Goal: Book appointment/travel/reservation

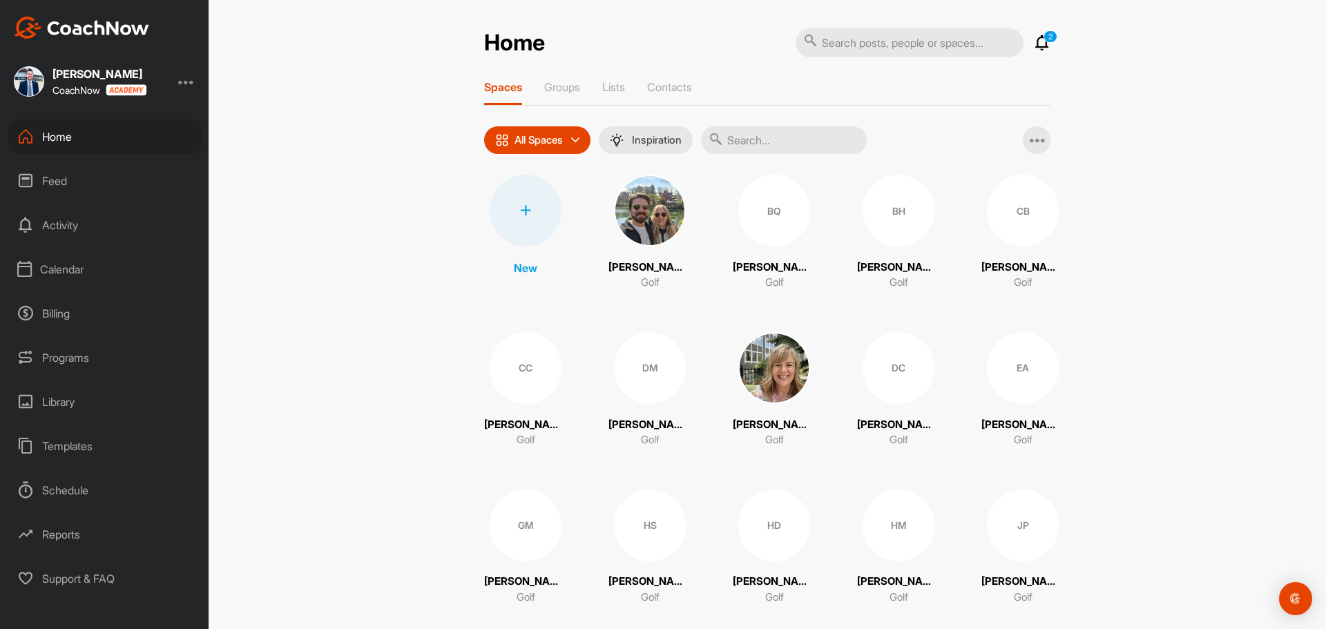
click at [94, 265] on div "Calendar" at bounding box center [105, 269] width 195 height 35
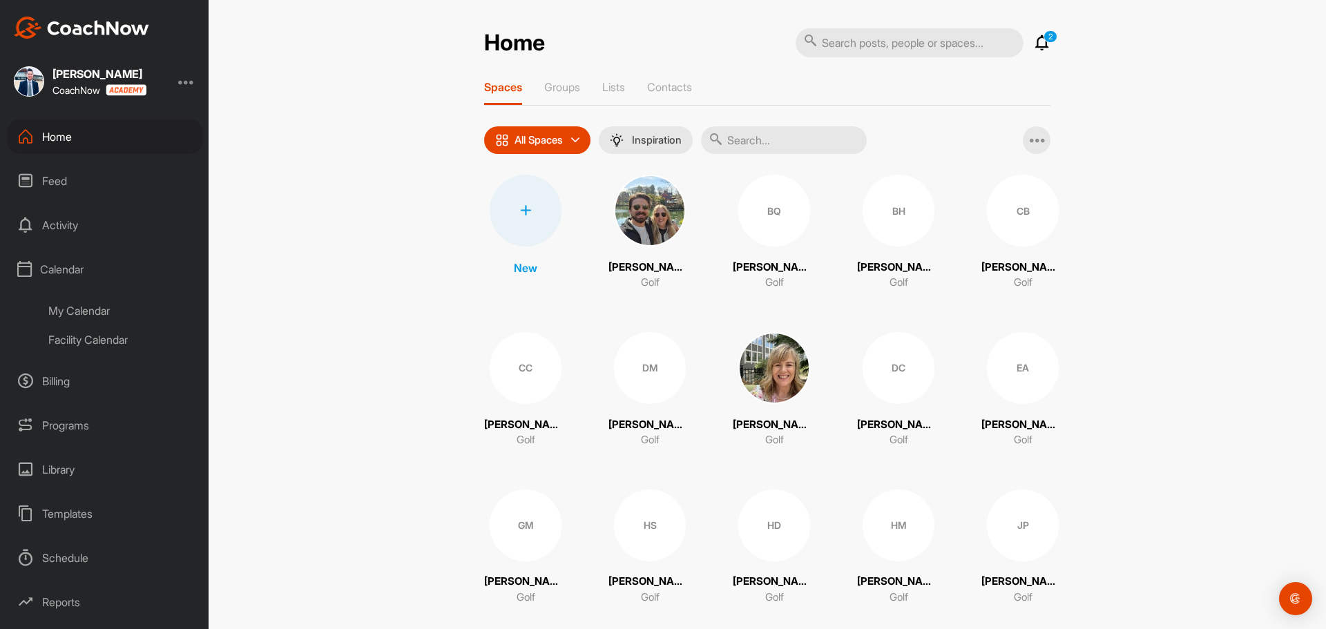
click at [93, 312] on div "My Calendar" at bounding box center [121, 310] width 164 height 29
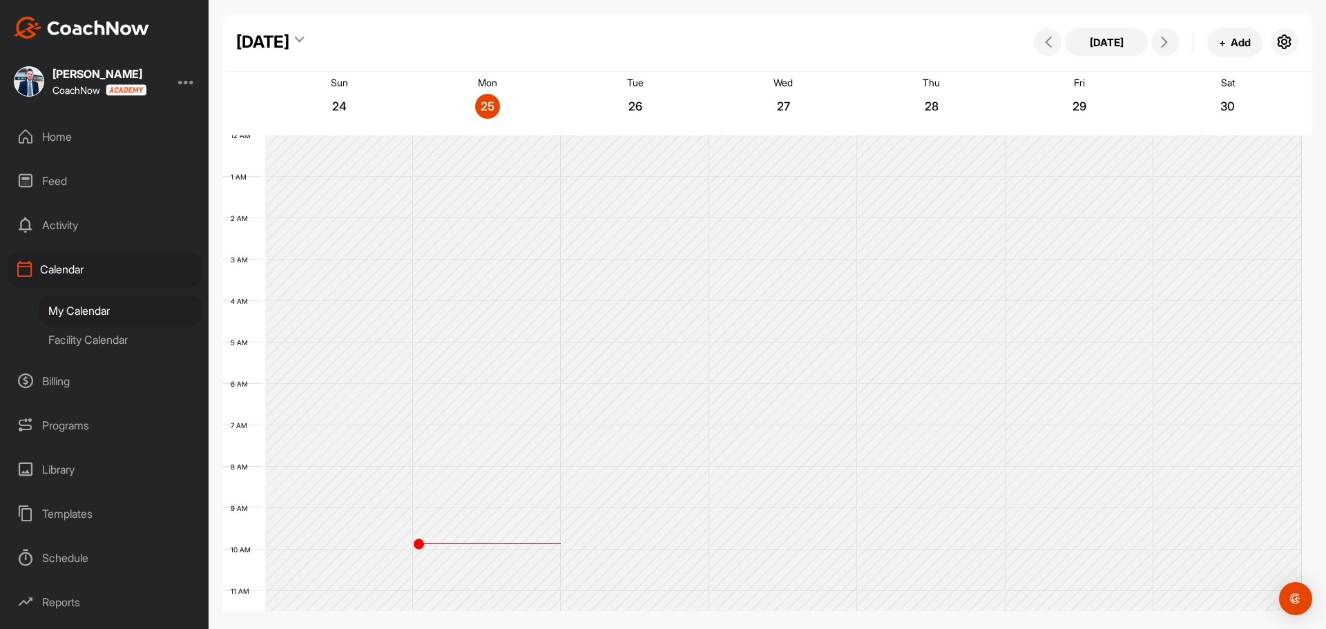
scroll to position [239, 0]
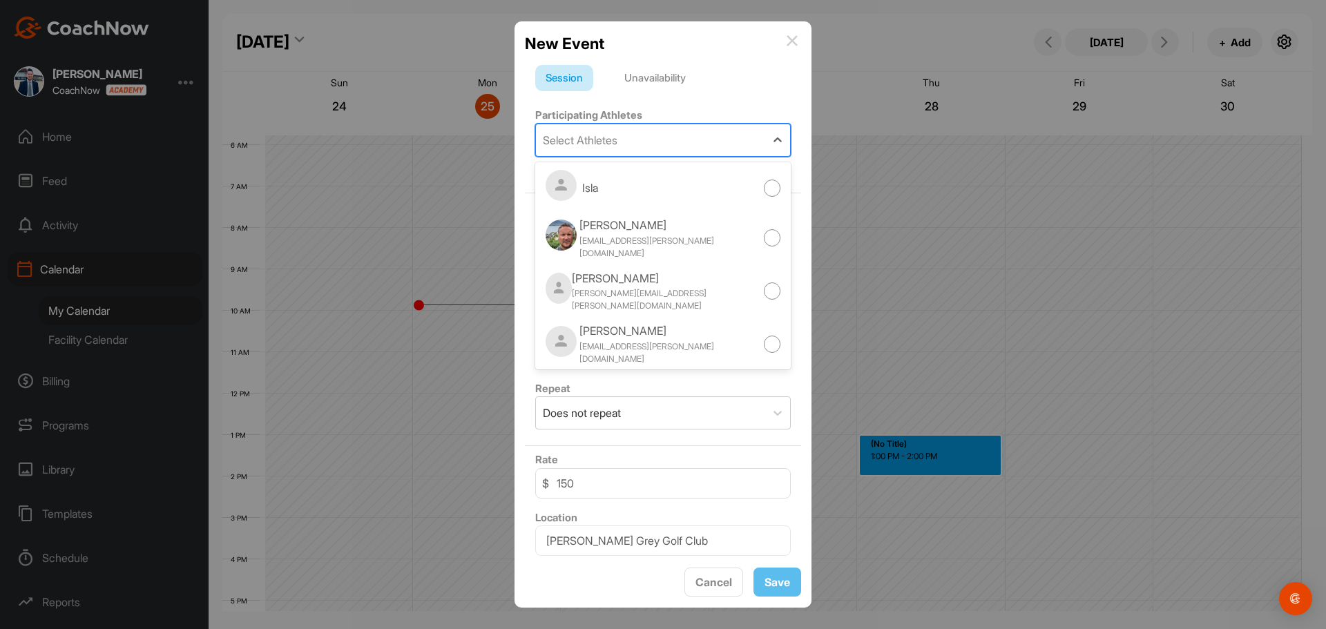
click at [637, 141] on div "Select Athletes" at bounding box center [650, 140] width 229 height 32
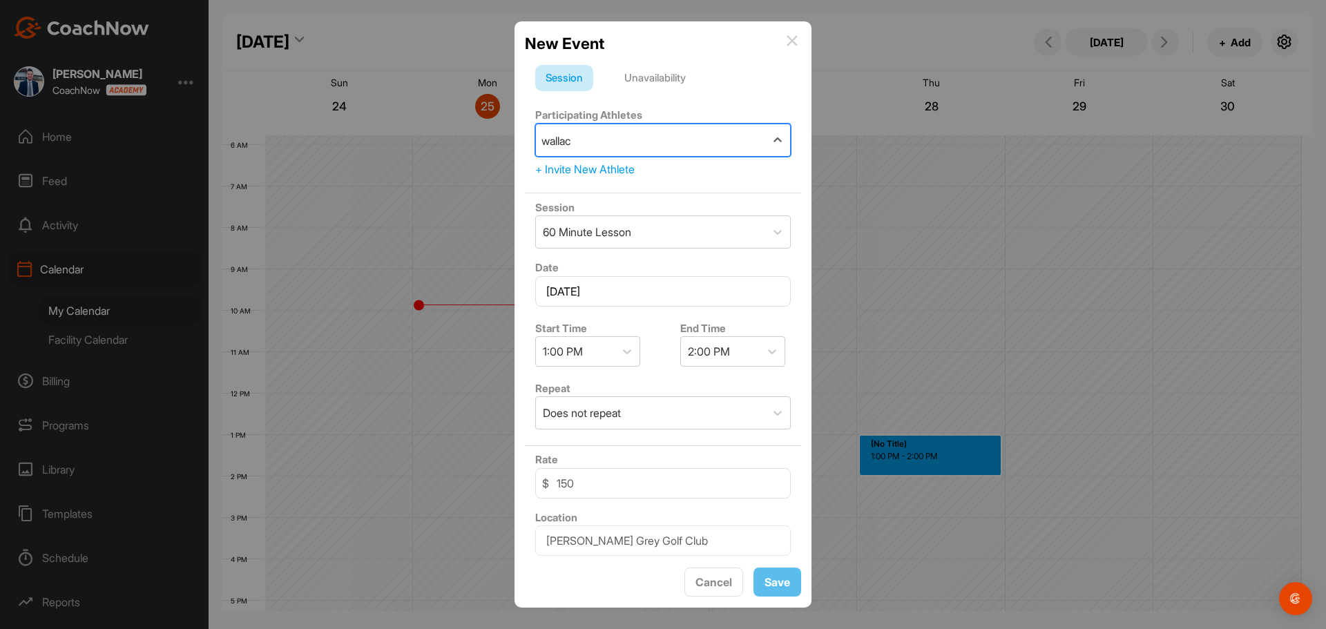
type input "[PERSON_NAME]"
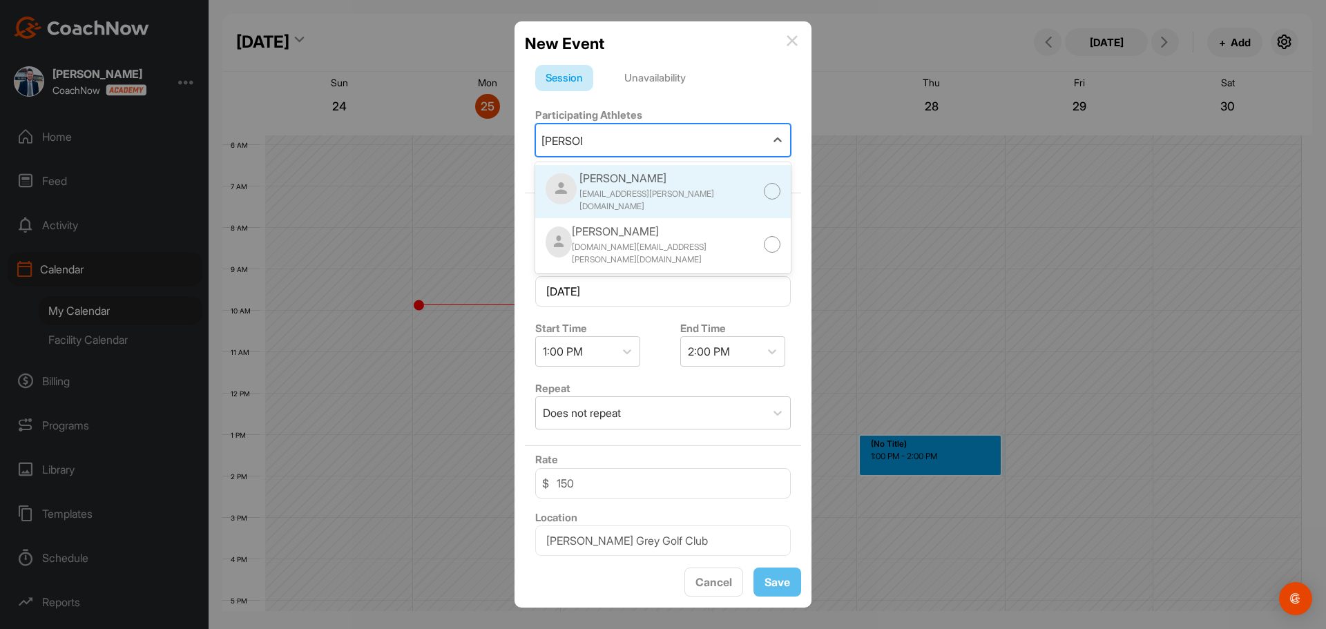
click at [629, 182] on div "[PERSON_NAME]" at bounding box center [671, 178] width 184 height 17
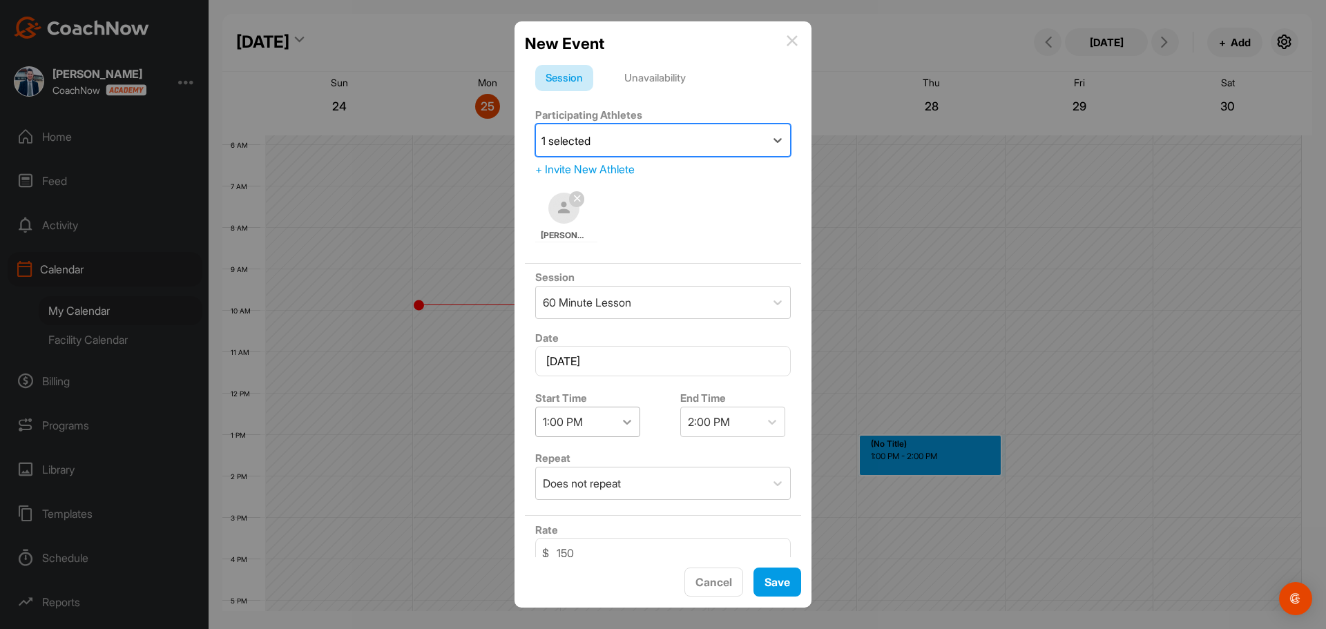
click at [617, 423] on div at bounding box center [627, 421] width 25 height 25
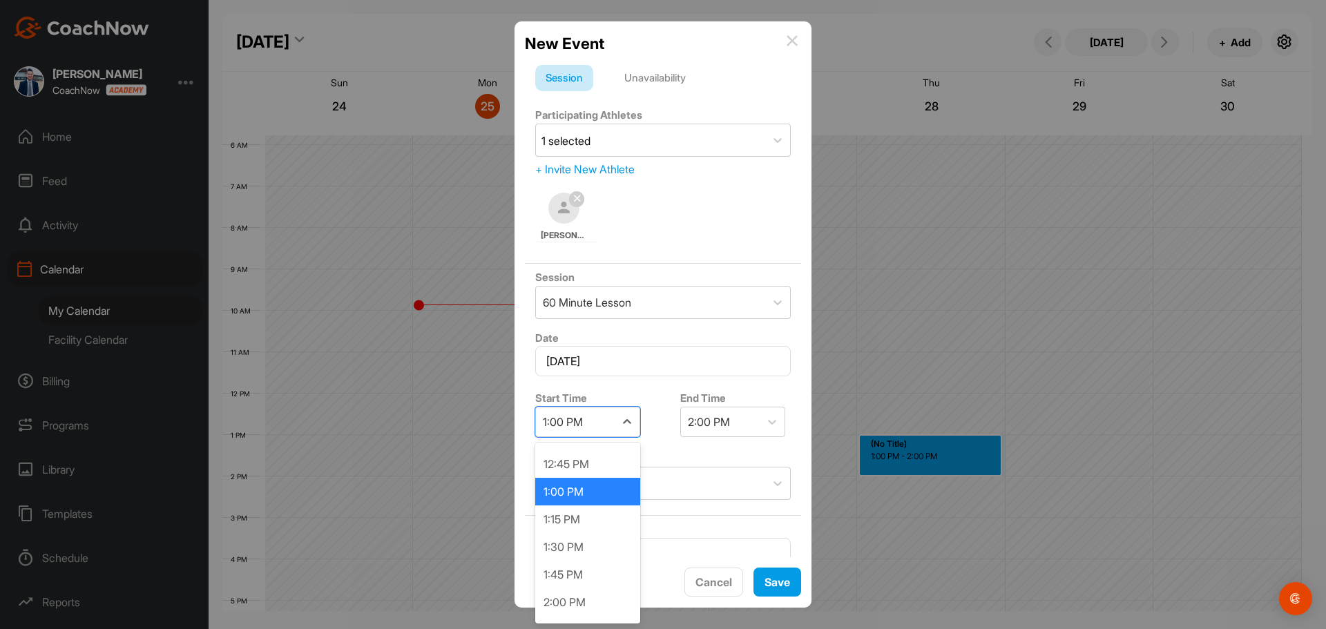
scroll to position [1407, 0]
click at [586, 541] on div "1:30 PM" at bounding box center [587, 544] width 105 height 28
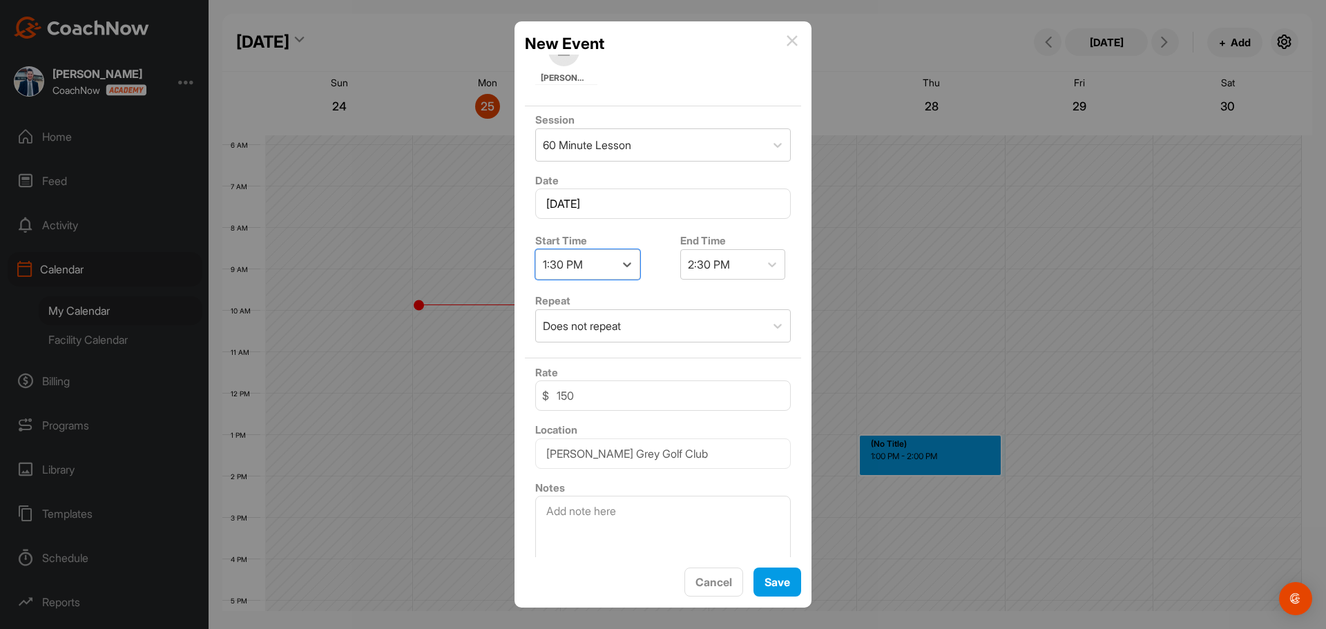
scroll to position [171, 0]
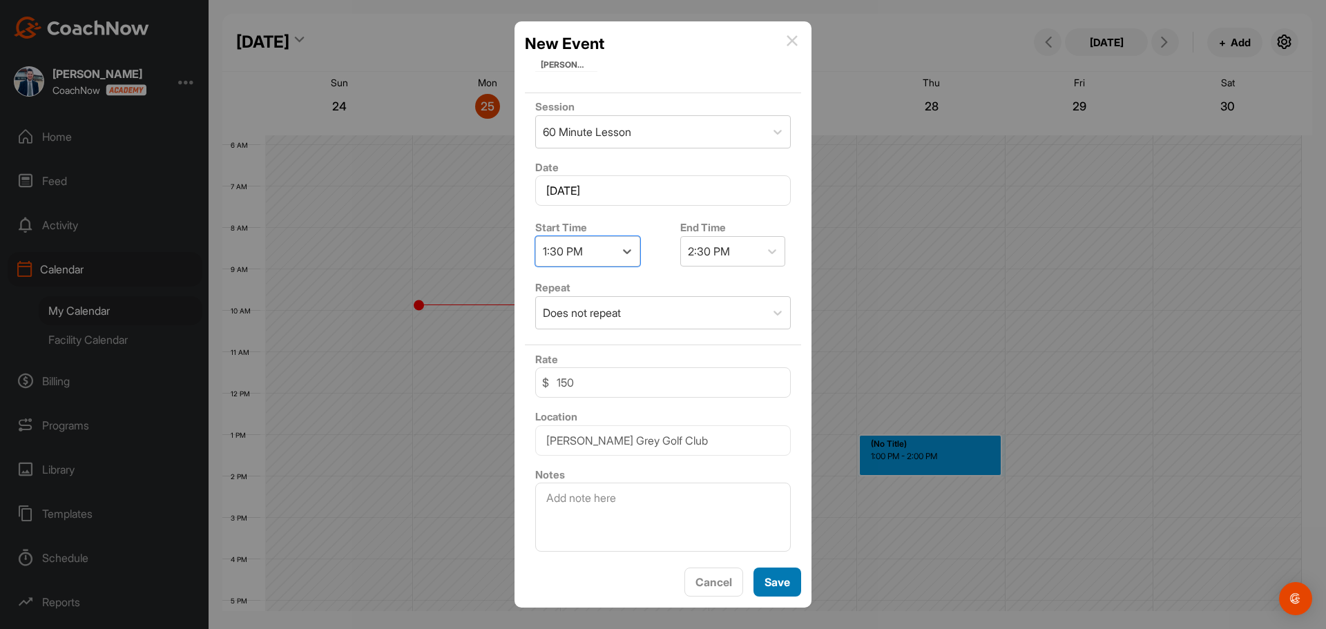
click at [771, 587] on button "Save" at bounding box center [777, 583] width 48 height 30
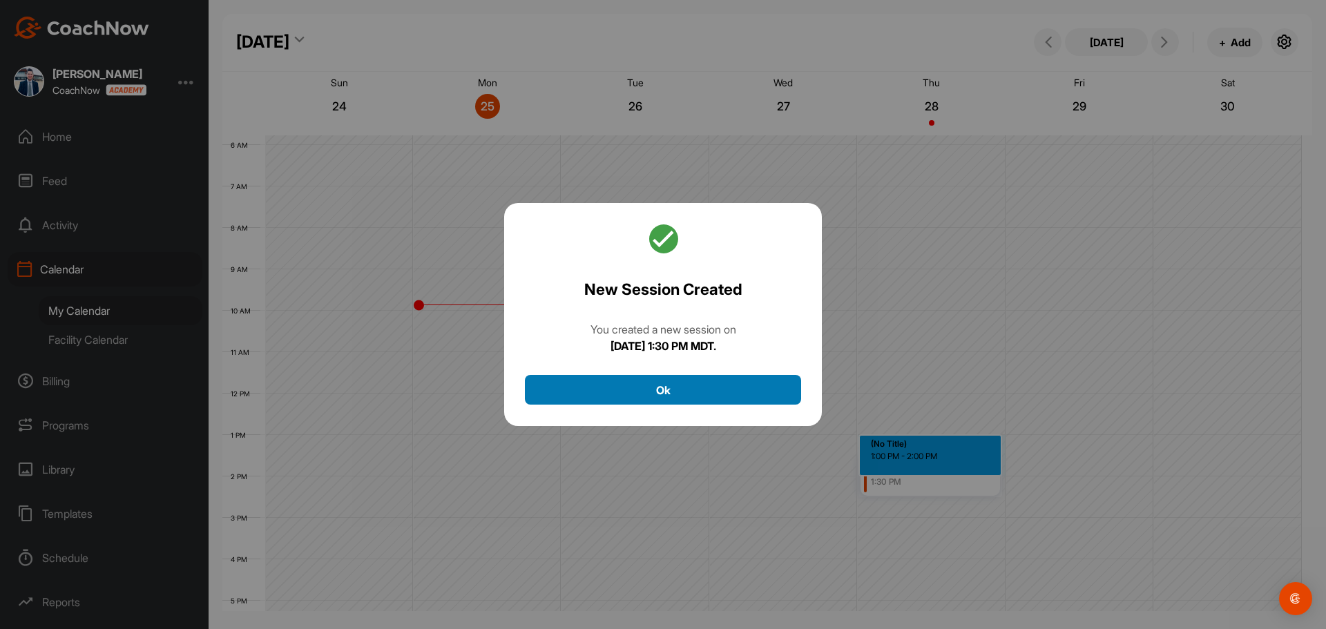
click at [725, 394] on button "Ok" at bounding box center [663, 390] width 276 height 30
